Goal: Information Seeking & Learning: Learn about a topic

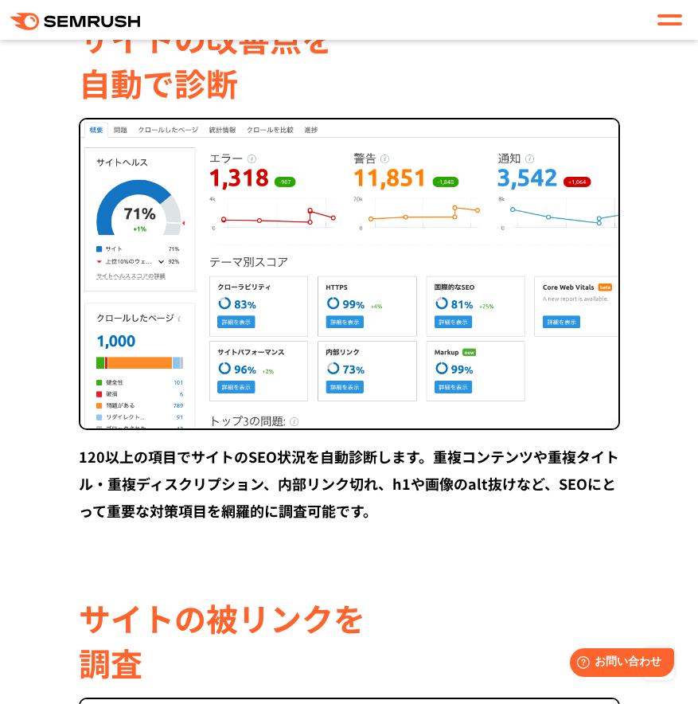
scroll to position [3216, 0]
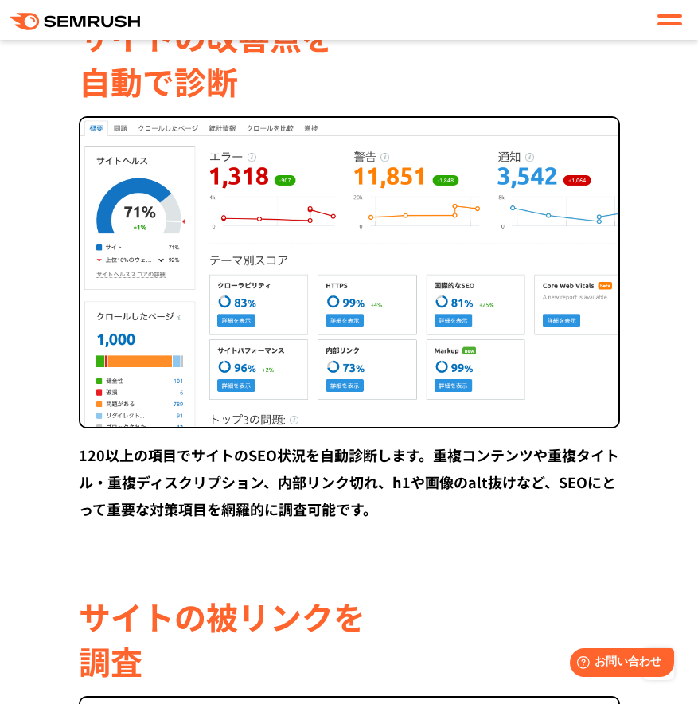
click at [669, 25] on div at bounding box center [670, 19] width 25 height 19
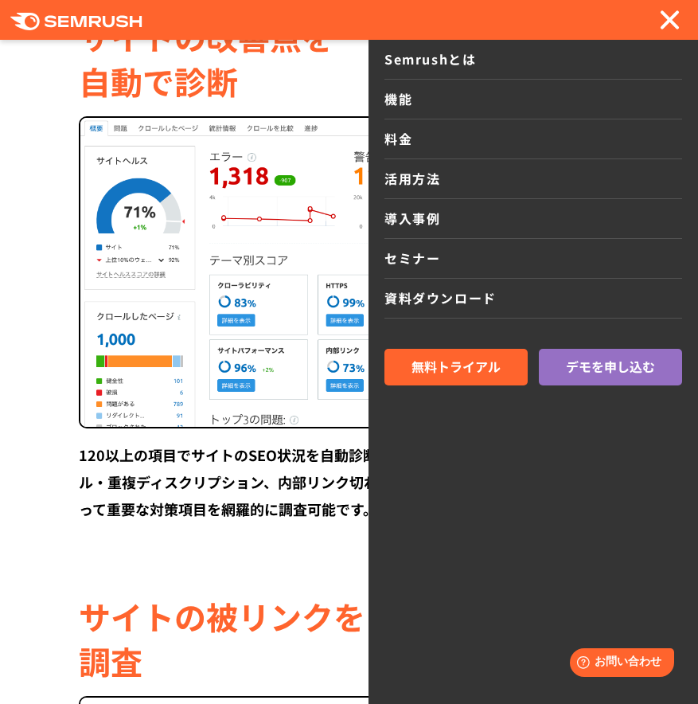
click at [390, 137] on link "料金" at bounding box center [534, 139] width 298 height 40
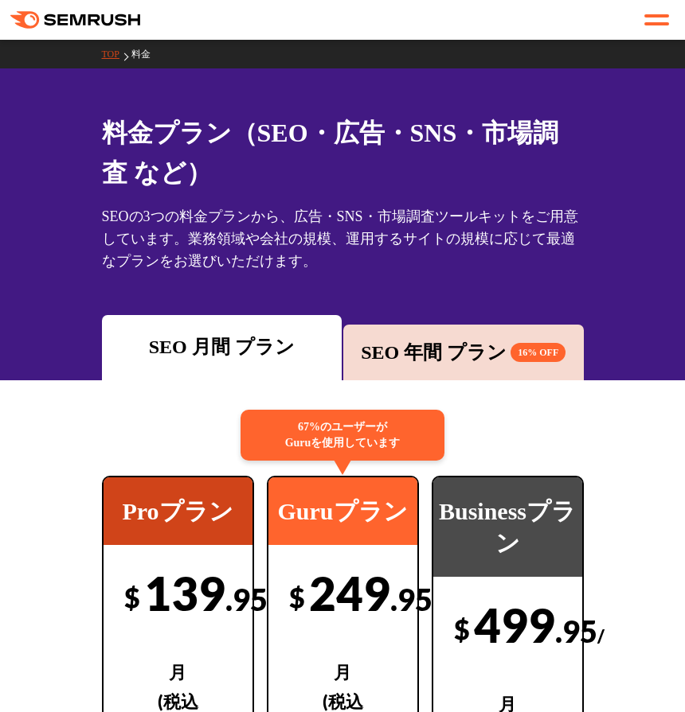
click at [109, 51] on link "TOP" at bounding box center [116, 54] width 29 height 11
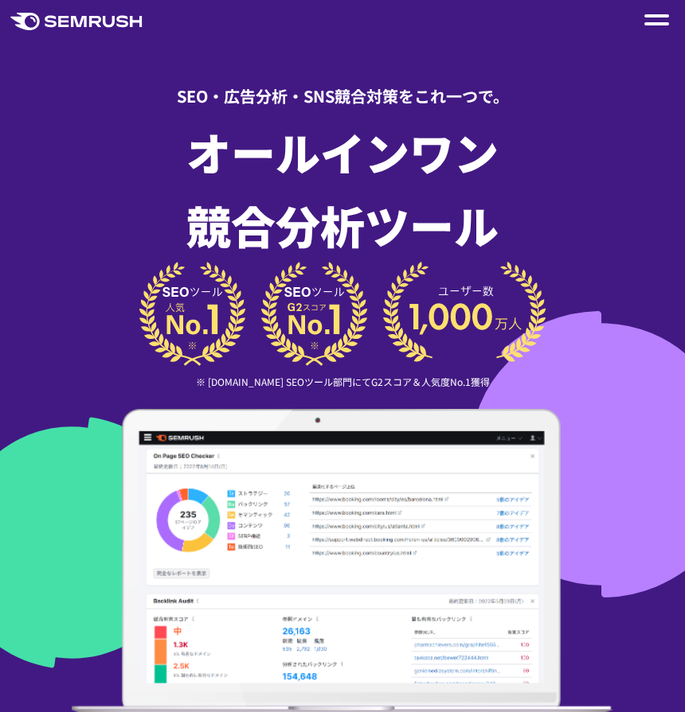
click at [651, 29] on div at bounding box center [656, 19] width 33 height 27
click at [657, 20] on div at bounding box center [656, 19] width 25 height 19
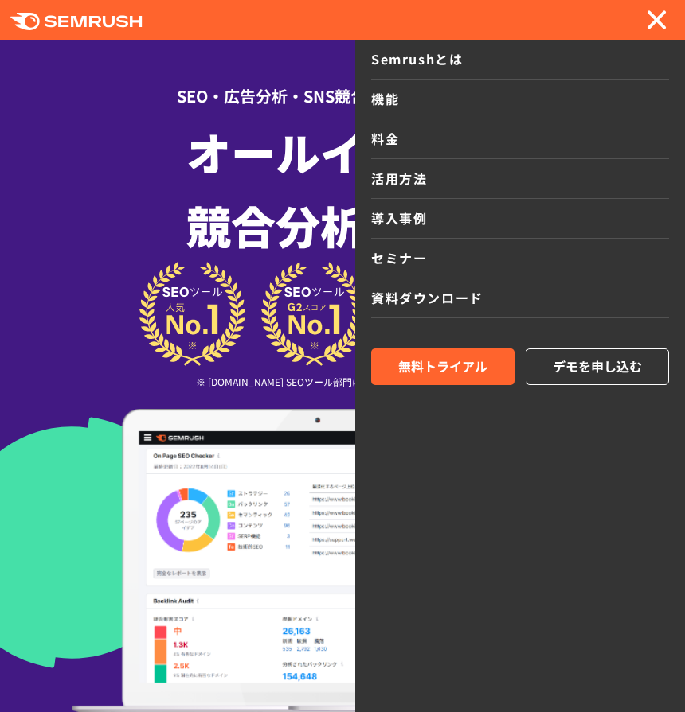
click at [435, 297] on link "資料ダウンロード" at bounding box center [520, 299] width 298 height 40
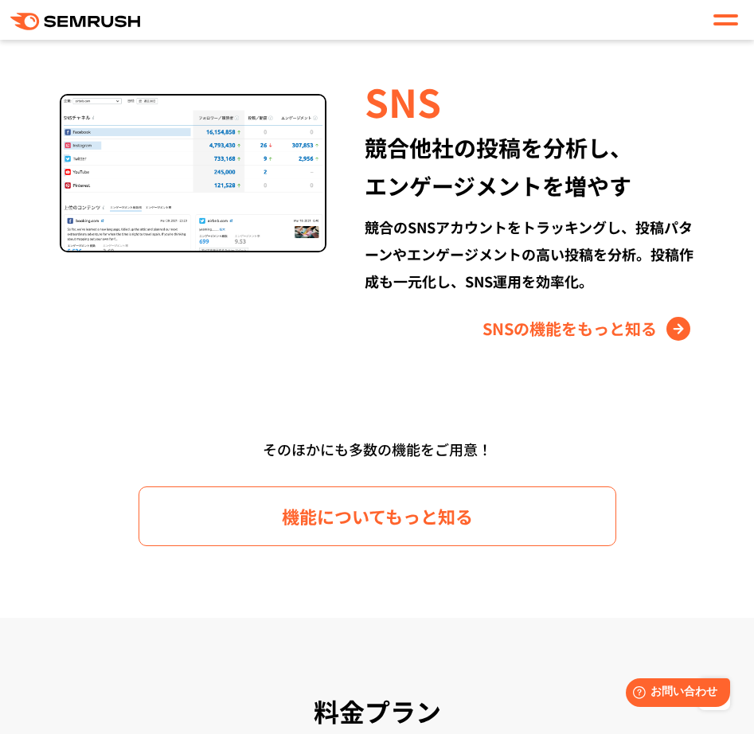
scroll to position [2473, 0]
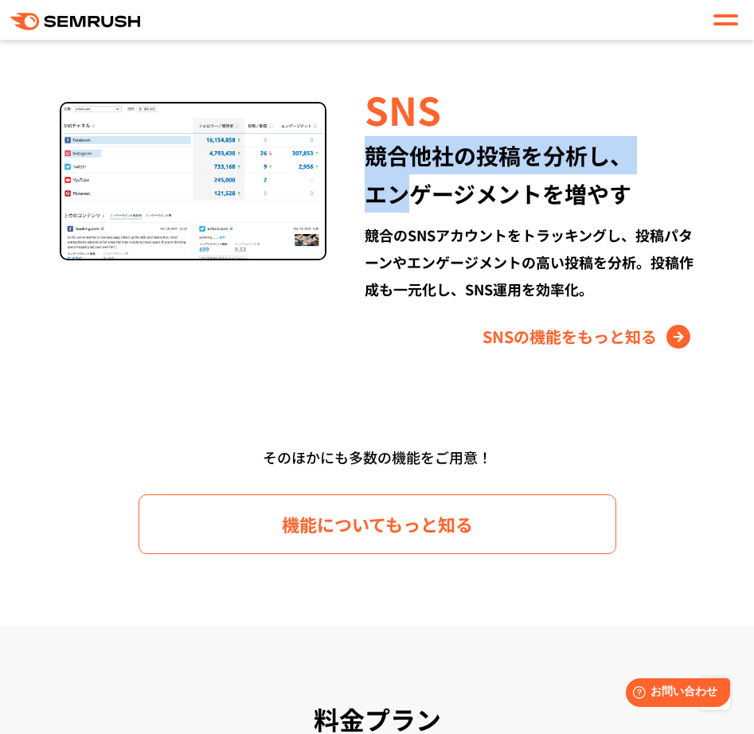
drag, startPoint x: 367, startPoint y: 157, endPoint x: 403, endPoint y: 201, distance: 57.2
click at [403, 201] on div "競合他社の投稿を分析し、 エンゲージメントを増やす" at bounding box center [530, 174] width 330 height 76
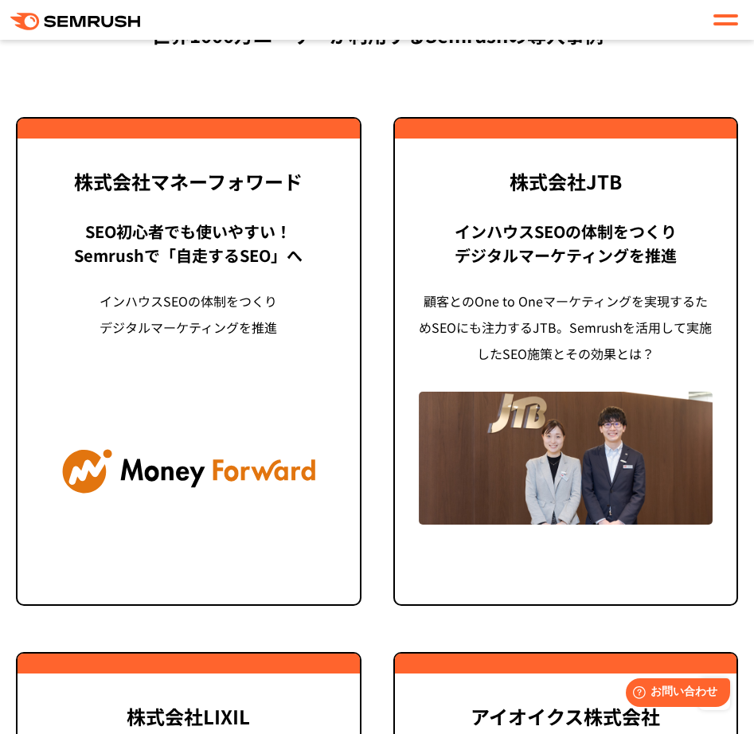
scroll to position [4269, 0]
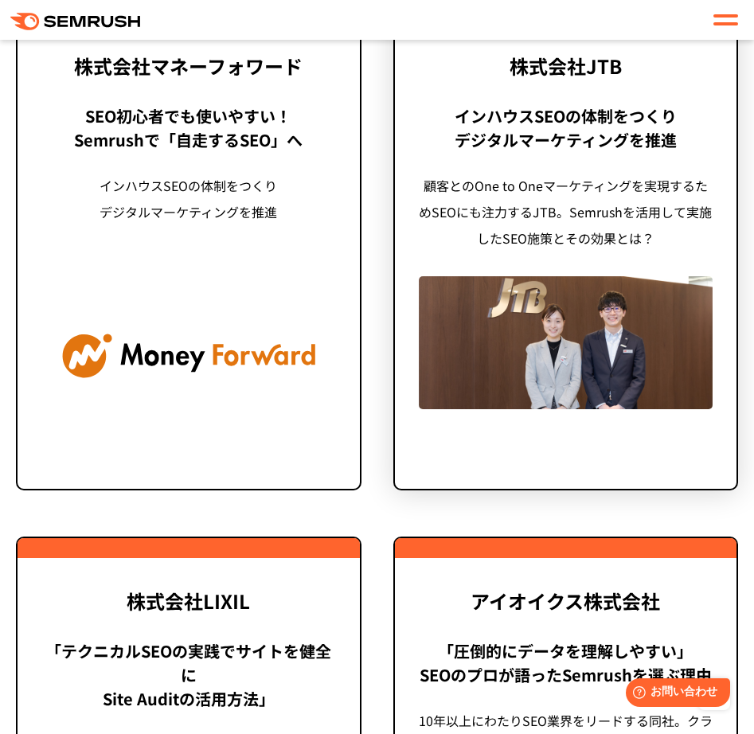
click at [498, 300] on img at bounding box center [566, 343] width 295 height 134
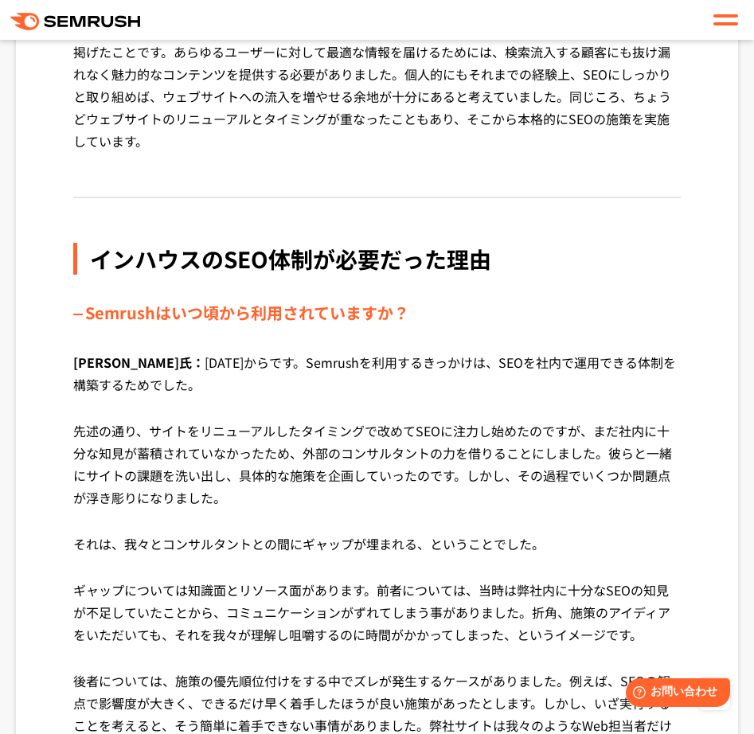
scroll to position [2110, 0]
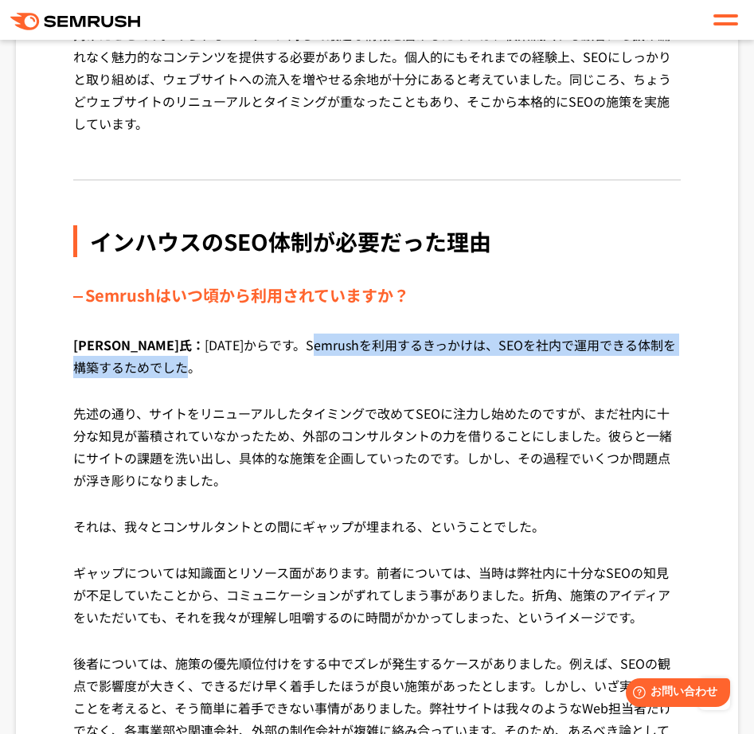
drag, startPoint x: 245, startPoint y: 322, endPoint x: 290, endPoint y: 382, distance: 75.2
click at [290, 382] on div "インハウスのSEO体制が必要だった理由 Semrushはいつ頃から利用されていますか？ [PERSON_NAME]氏： [DATE]からです。Semrushを…" at bounding box center [376, 608] width 607 height 766
click at [291, 402] on p "先述の通り、サイトをリニューアルしたタイミングで改めてSEOに注力し始めたのですが、まだ社内に十分な知見が蓄積されていなかったため、外部のコンサルタントの力を…" at bounding box center [376, 458] width 607 height 113
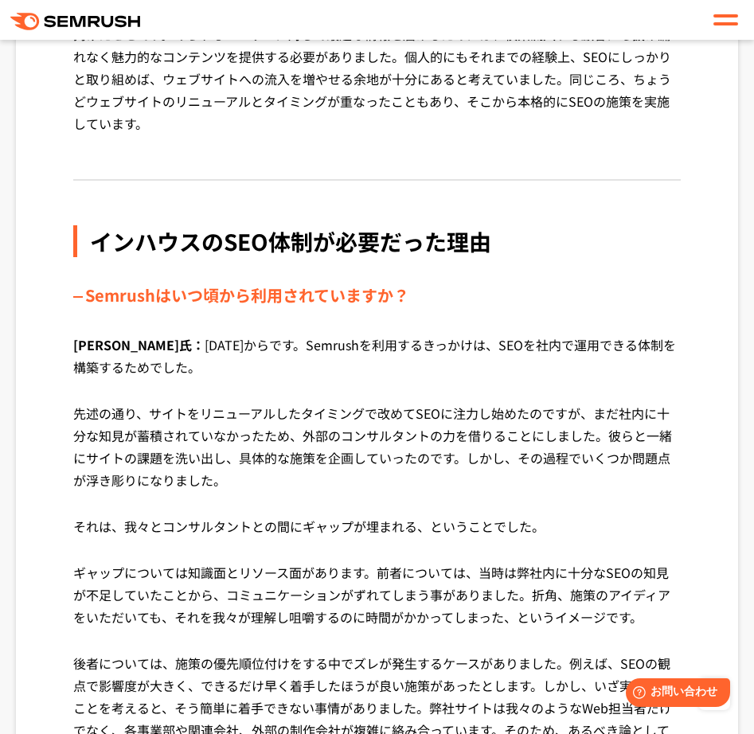
click at [318, 402] on p "先述の通り、サイトをリニューアルしたタイミングで改めてSEOに注力し始めたのですが、まだ社内に十分な知見が蓄積されていなかったため、外部のコンサルタントの力を…" at bounding box center [376, 458] width 607 height 113
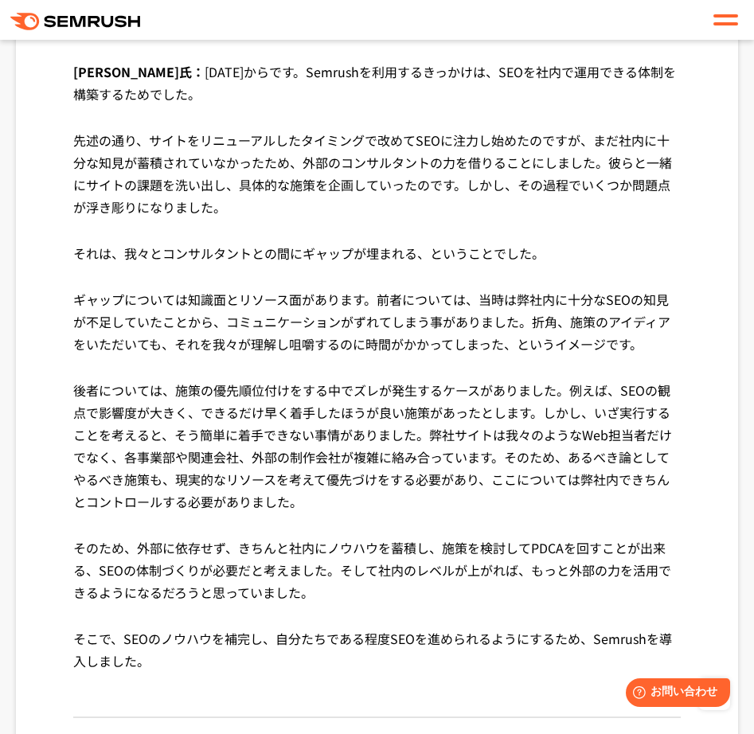
scroll to position [2383, 0]
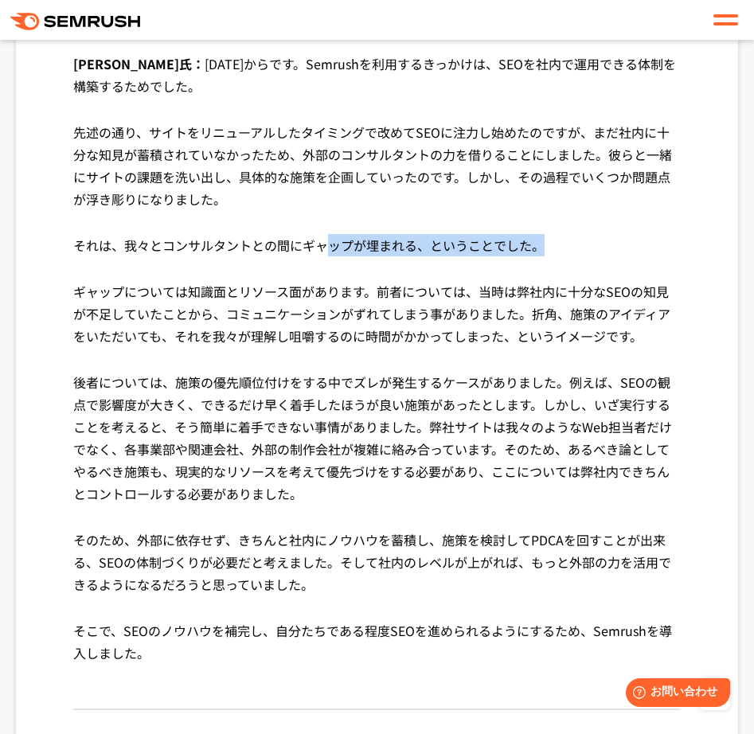
drag, startPoint x: 332, startPoint y: 229, endPoint x: 335, endPoint y: 248, distance: 19.4
click at [335, 248] on p "それは、我々とコンサルタントとの間にギャップが埋まれる、ということでした。" at bounding box center [376, 257] width 607 height 46
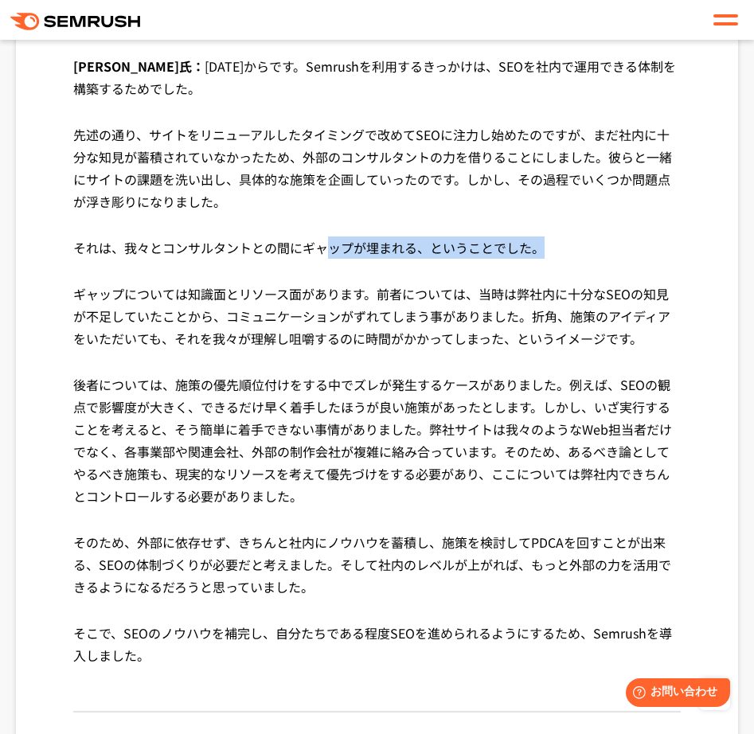
click at [335, 248] on p "それは、我々とコンサルタントとの間にギャップが埋まれる、ということでした。" at bounding box center [376, 259] width 607 height 46
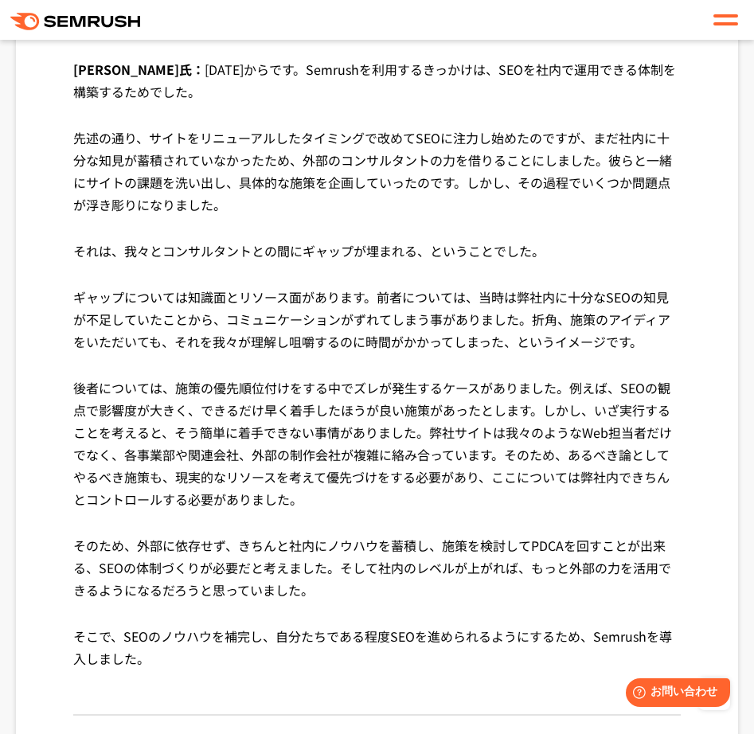
scroll to position [2387, 0]
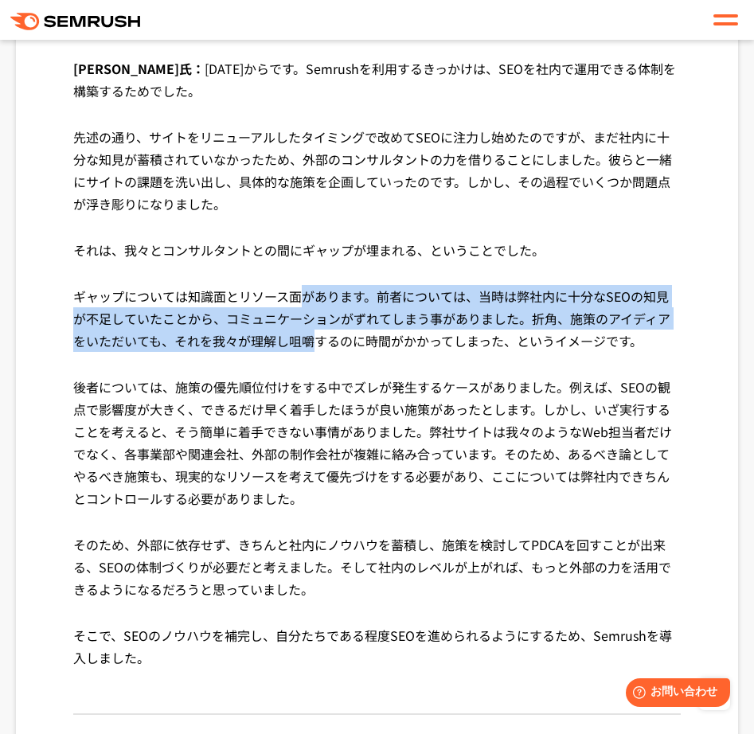
drag, startPoint x: 300, startPoint y: 272, endPoint x: 298, endPoint y: 319, distance: 47.0
click at [298, 319] on p "ギャップについては知識面とリソース面があります。前者については、当時は弊社内に十分なSEOの知見が不足していたことから、コミュニケーションがずれてしまう事があ…" at bounding box center [376, 330] width 607 height 91
click at [298, 318] on p "ギャップについては知識面とリソース面があります。前者については、当時は弊社内に十分なSEOの知見が不足していたことから、コミュニケーションがずれてしまう事があ…" at bounding box center [376, 330] width 607 height 91
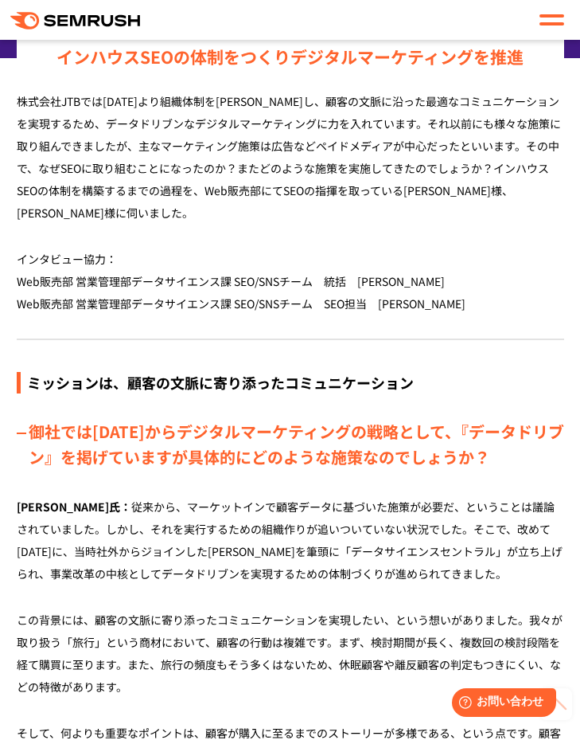
scroll to position [0, 0]
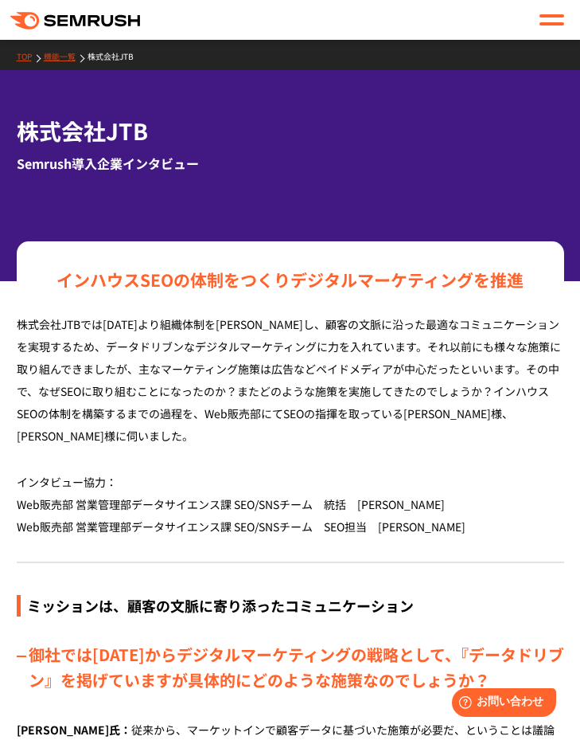
click at [56, 279] on div "インハウスSEOの体制をつくり デジタルマーケティングを推進" at bounding box center [290, 280] width 499 height 27
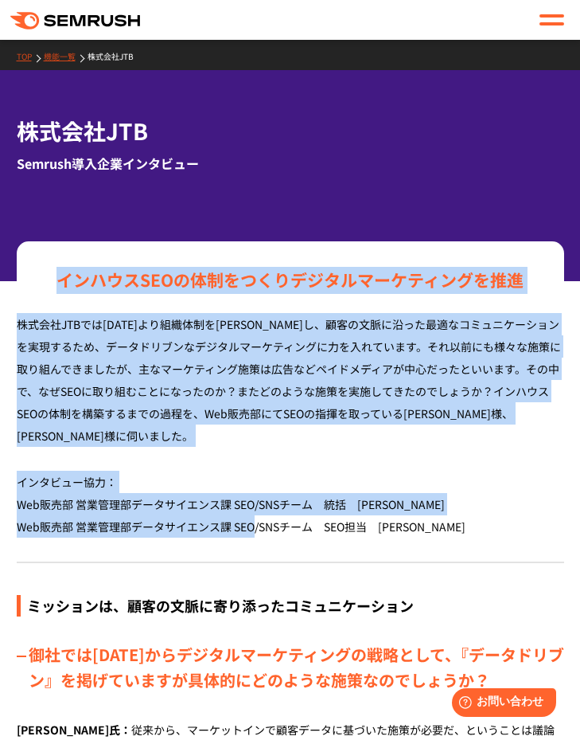
drag, startPoint x: 53, startPoint y: 281, endPoint x: 255, endPoint y: 509, distance: 304.5
click at [255, 510] on p "インタビュー協力： Web販売部 営業管理部データサイエンス課 SEO/SNSチーム　統括　谷口 浩子 様 Web販売部 営業管理部データサイエンス課 SEO…" at bounding box center [291, 515] width 548 height 91
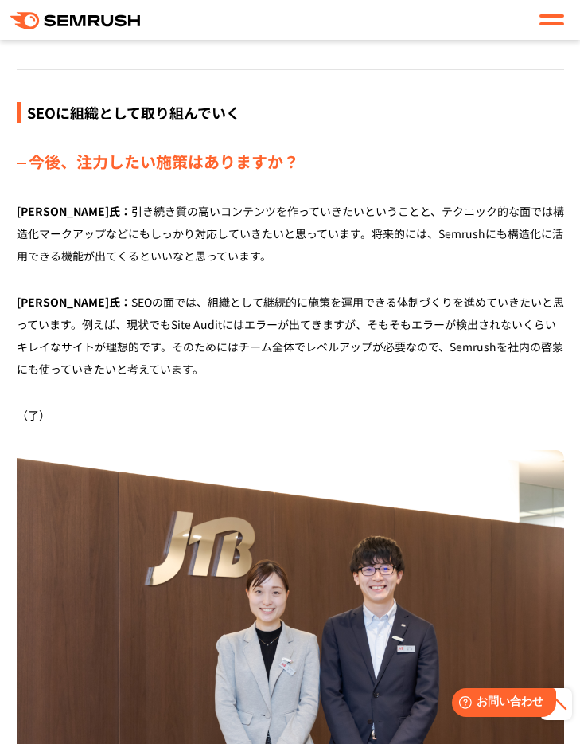
scroll to position [5827, 0]
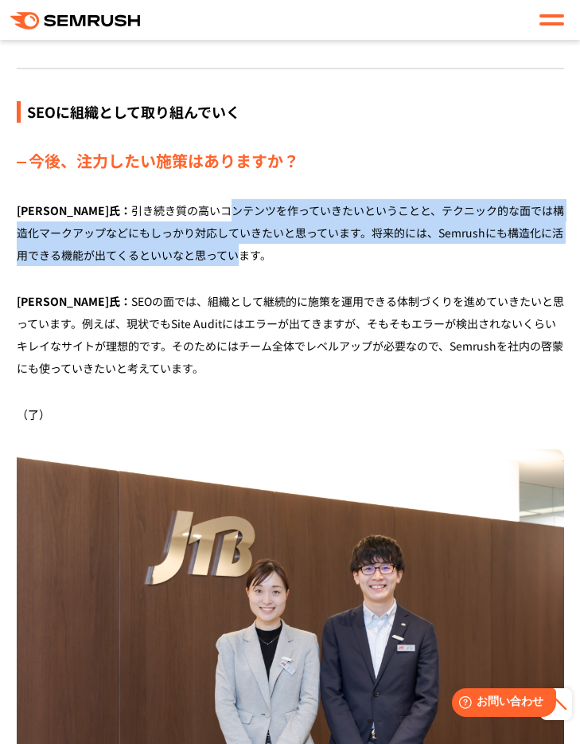
drag, startPoint x: 158, startPoint y: 232, endPoint x: 173, endPoint y: 271, distance: 41.6
click at [173, 271] on p "相原氏： 引き続き質の高いコンテンツを作っていきたいということと、テクニック的な面では構造化マークアップなどにもしっかり対応していきたいと思っています。将来的…" at bounding box center [291, 244] width 548 height 91
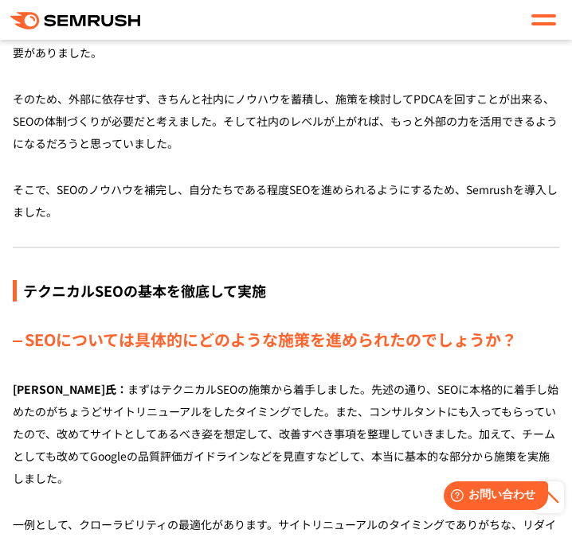
scroll to position [1978, 0]
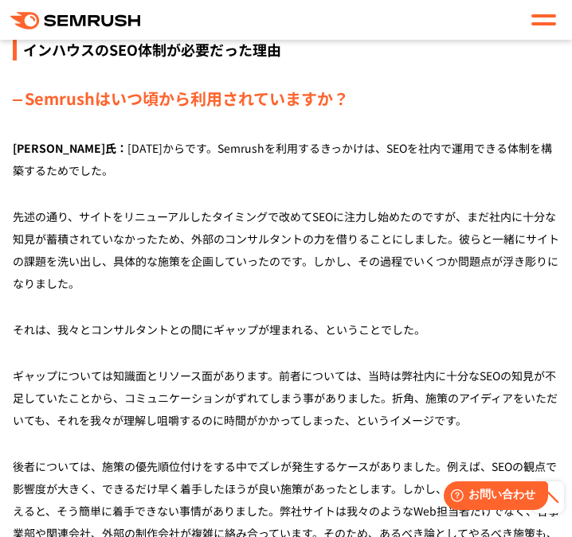
click at [543, 13] on div at bounding box center [543, 19] width 25 height 19
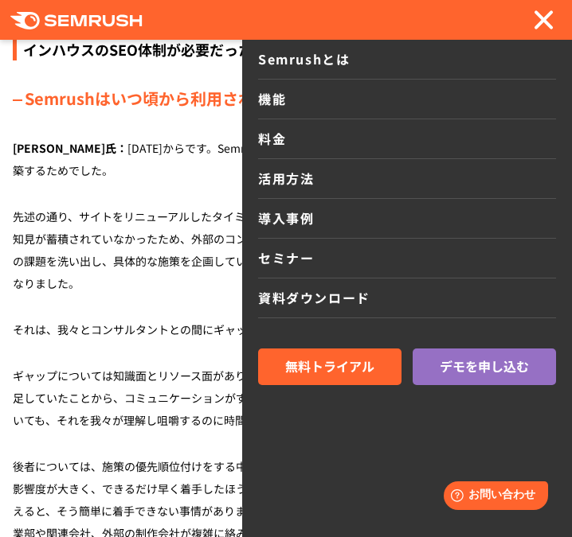
click at [281, 138] on link "料金" at bounding box center [407, 139] width 298 height 40
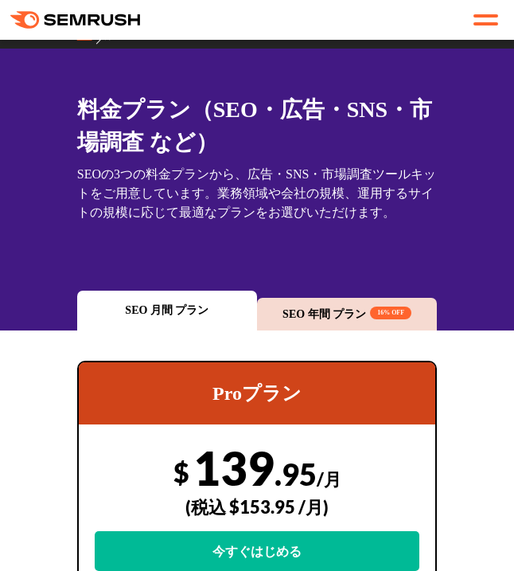
scroll to position [12, 0]
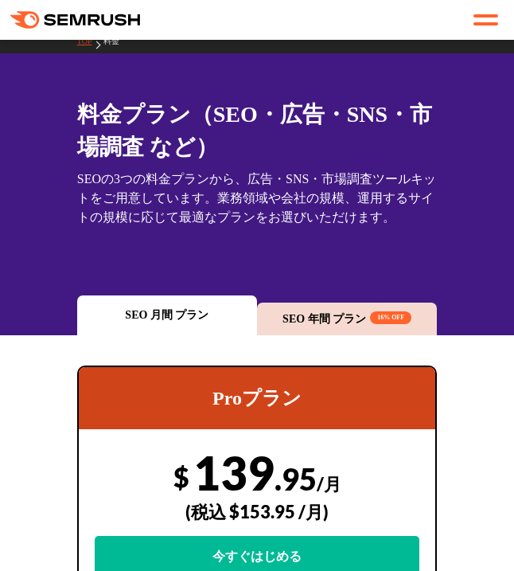
click at [318, 322] on div "SEO 年間 プラン 16% OFF" at bounding box center [347, 318] width 162 height 15
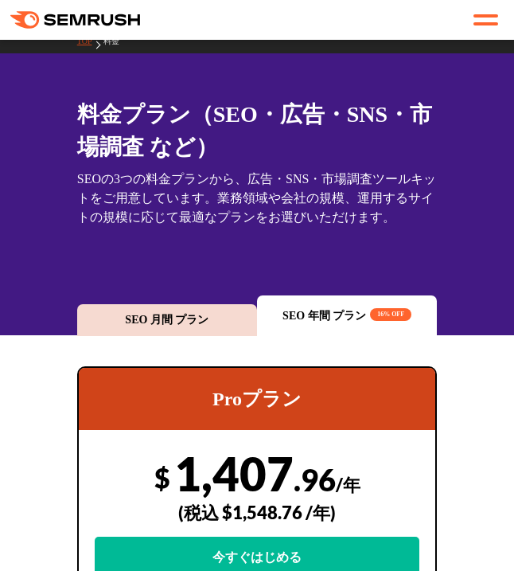
click at [197, 330] on div "SEO 月間 プラン" at bounding box center [167, 320] width 180 height 32
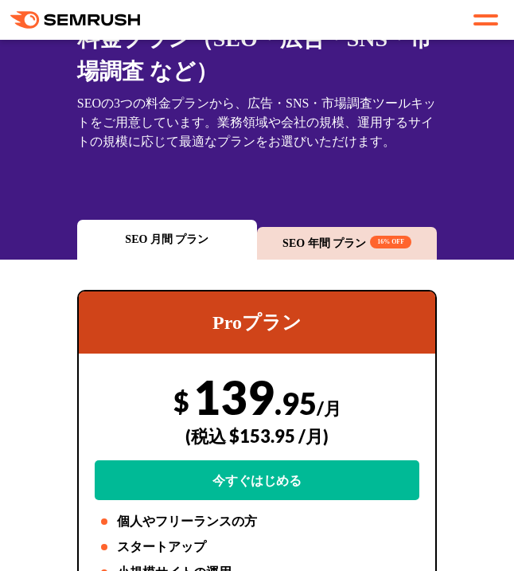
scroll to position [100, 0]
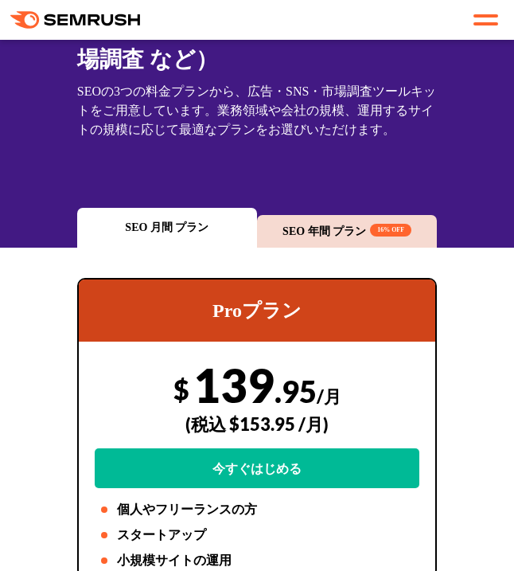
click at [327, 232] on div "SEO 年間 プラン 16% OFF" at bounding box center [347, 231] width 162 height 15
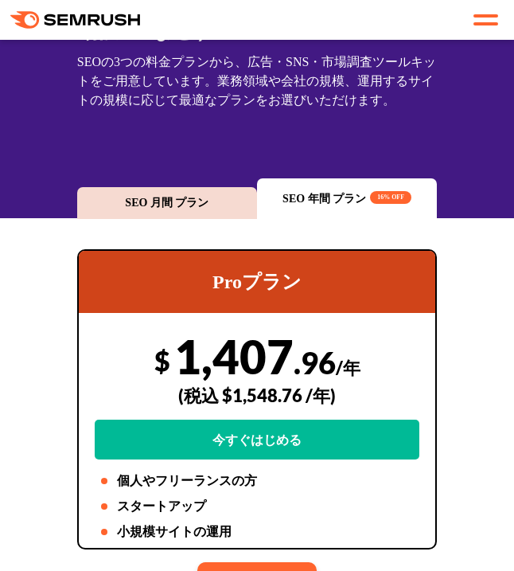
scroll to position [0, 0]
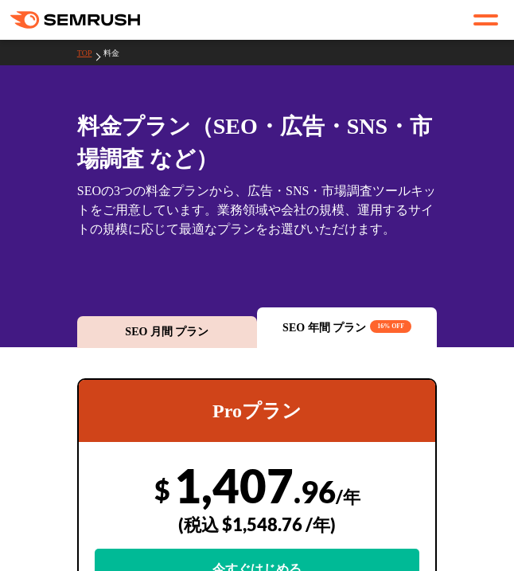
click at [88, 57] on link "TOP" at bounding box center [90, 53] width 27 height 9
